Goal: Check status: Check status

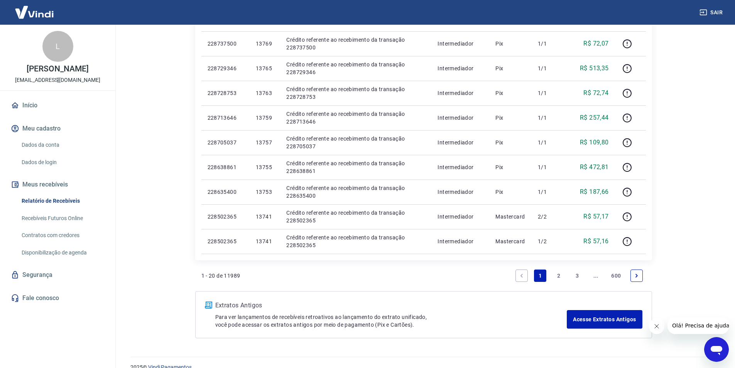
scroll to position [460, 0]
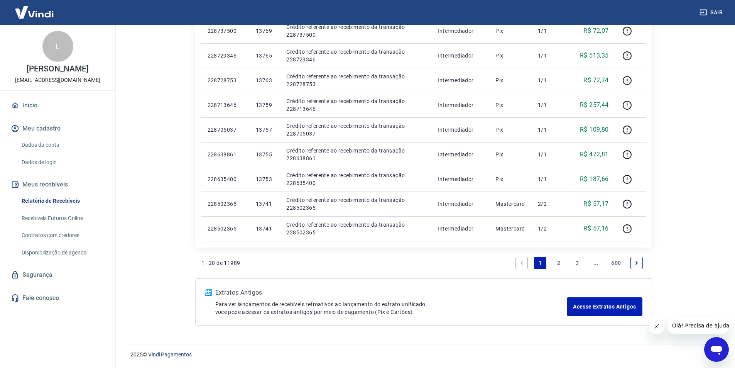
click at [560, 262] on link "2" at bounding box center [558, 263] width 12 height 12
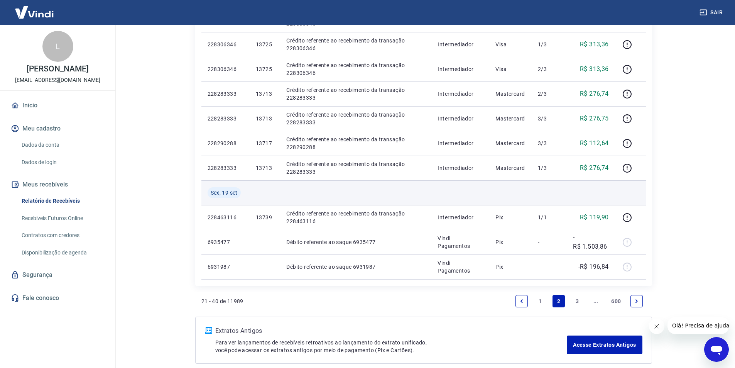
scroll to position [448, 0]
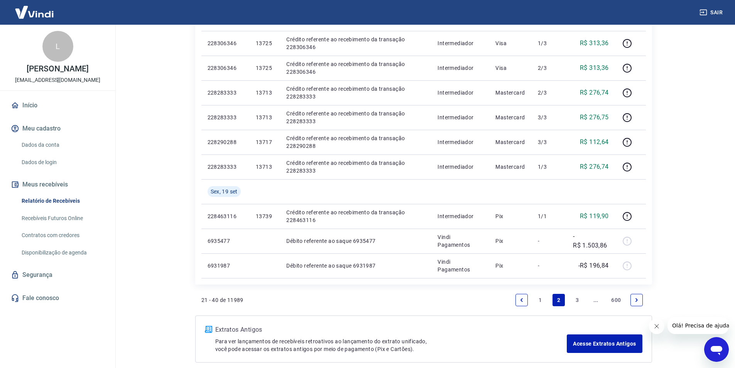
click at [539, 299] on link "1" at bounding box center [540, 300] width 12 height 12
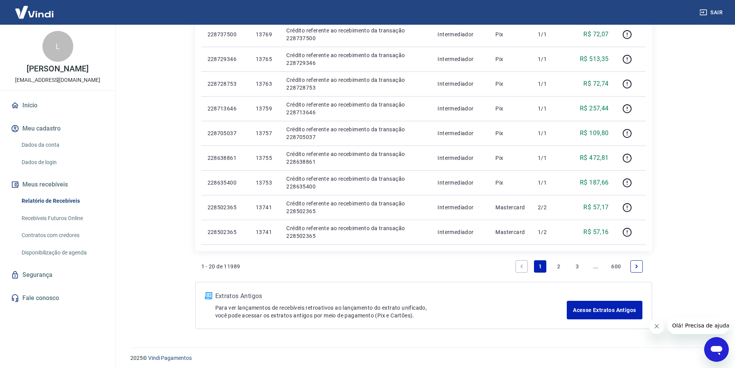
scroll to position [458, 0]
click at [559, 262] on link "2" at bounding box center [558, 265] width 12 height 12
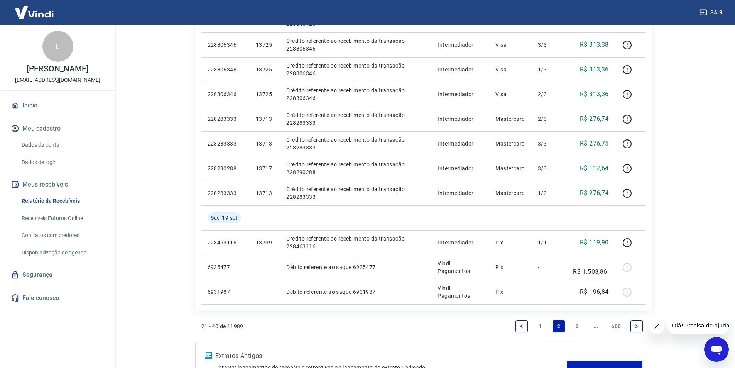
scroll to position [485, 0]
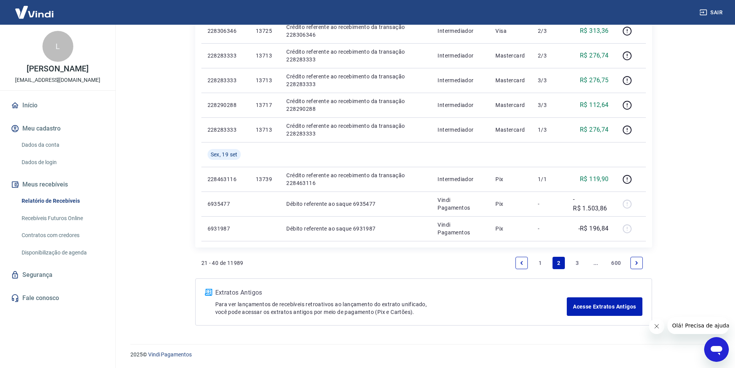
click at [541, 262] on link "1" at bounding box center [540, 263] width 12 height 12
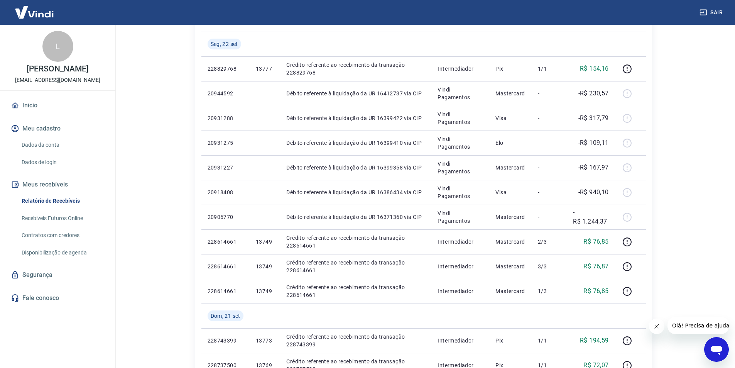
scroll to position [127, 0]
